Goal: Transaction & Acquisition: Purchase product/service

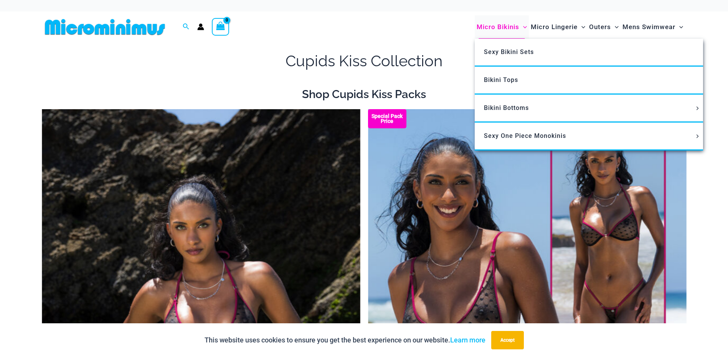
click at [501, 29] on span "Micro Bikinis" at bounding box center [497, 27] width 43 height 20
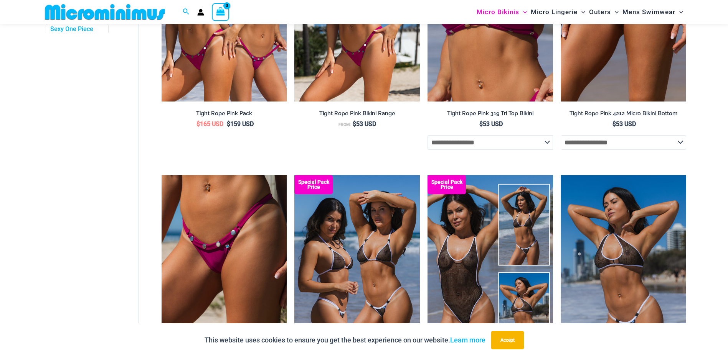
scroll to position [415, 0]
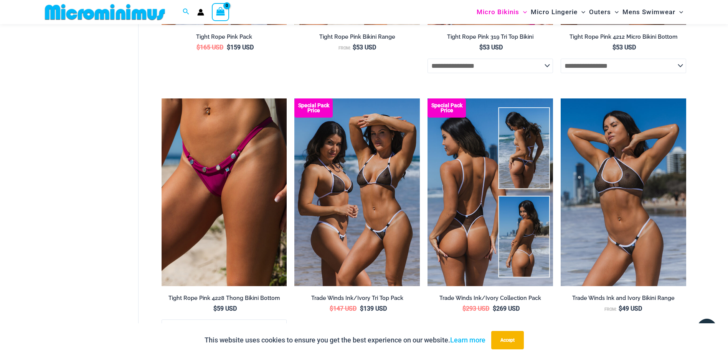
click at [478, 213] on img at bounding box center [489, 193] width 125 height 188
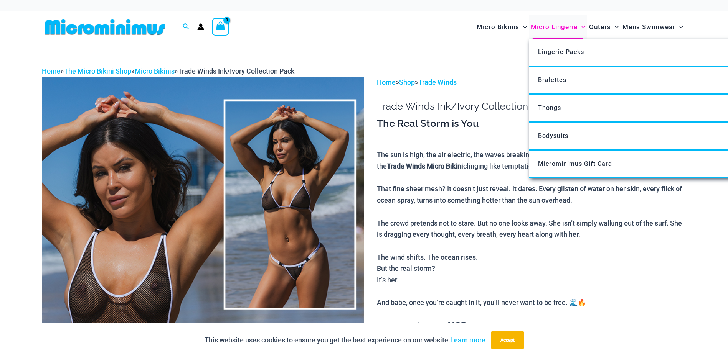
click at [558, 27] on span "Micro Lingerie" at bounding box center [553, 27] width 47 height 20
